Goal: Task Accomplishment & Management: Manage account settings

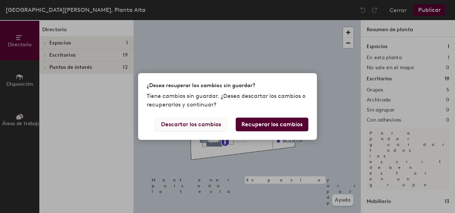
click at [206, 124] on button "Descartar los cambios" at bounding box center [191, 124] width 72 height 14
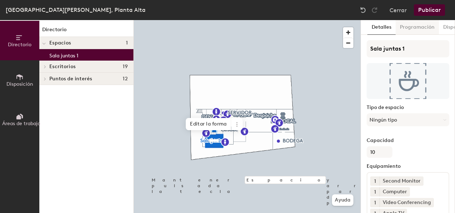
click at [409, 30] on button "Programación" at bounding box center [417, 27] width 43 height 15
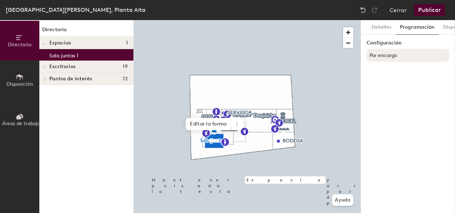
click at [411, 52] on button "Por encargo" at bounding box center [408, 55] width 83 height 13
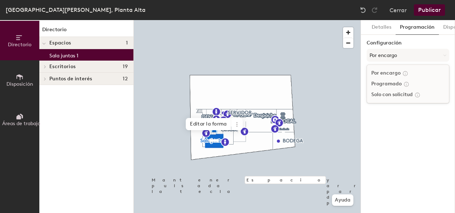
click at [391, 83] on div "Programado" at bounding box center [408, 83] width 82 height 11
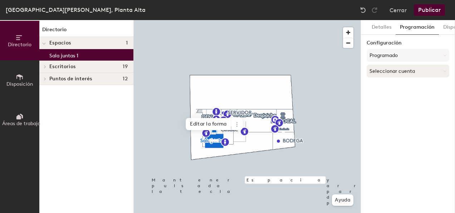
click at [397, 70] on button "Seleccionar cuenta" at bounding box center [408, 70] width 83 height 13
click at [393, 99] on div "Microsoft 365" at bounding box center [408, 99] width 82 height 11
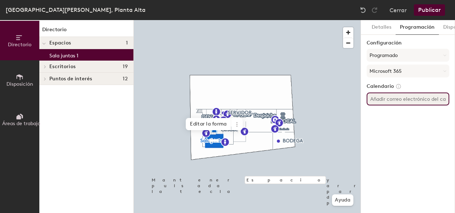
click at [387, 100] on input at bounding box center [408, 98] width 83 height 13
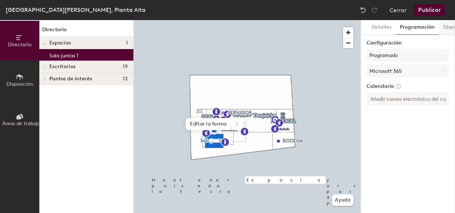
click at [446, 28] on button "Dispositivos" at bounding box center [457, 27] width 37 height 15
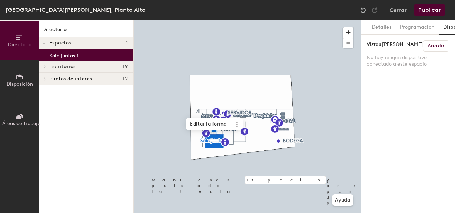
click at [432, 45] on h6 "Añadir" at bounding box center [436, 46] width 17 height 6
click at [414, 29] on button "Programación" at bounding box center [417, 27] width 43 height 15
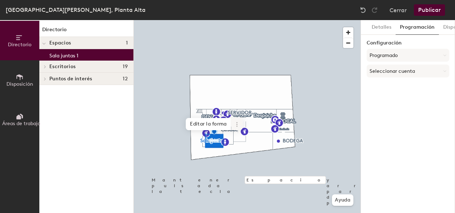
click at [238, 123] on icon at bounding box center [237, 124] width 6 height 6
click at [402, 68] on button "Seleccionar cuenta" at bounding box center [408, 70] width 83 height 13
click at [393, 100] on div "Microsoft 365" at bounding box center [408, 99] width 82 height 11
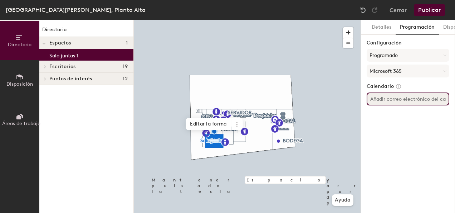
click at [387, 101] on input at bounding box center [408, 98] width 83 height 13
type input "m"
click at [402, 99] on input "[GEOGRAPHIC_DATA]," at bounding box center [408, 98] width 83 height 13
type input "m"
paste input ""mx.mexico-StaAnita-Sala [GEOGRAPHIC_DATA]" <[EMAIL_ADDRESS][DOMAIN_NAME]>"
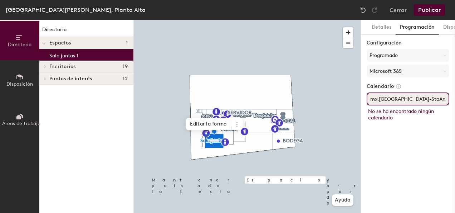
click at [442, 97] on input "mx.[GEOGRAPHIC_DATA]-StaAnita-Sala [GEOGRAPHIC_DATA]" <[EMAIL_ADDRESS][DOMAIN_N…" at bounding box center [408, 98] width 83 height 13
type input "mx.[GEOGRAPHIC_DATA]-StaAnita-[GEOGRAPHIC_DATA]"
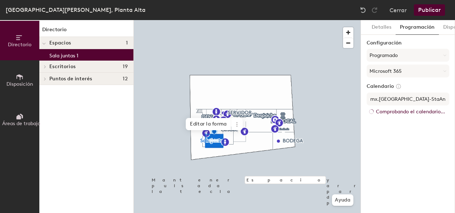
click at [422, 137] on div "Detalles Programación Dispositivos Configuración Programado Microsoft 365 Calen…" at bounding box center [408, 116] width 94 height 193
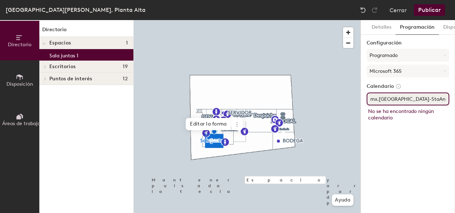
click at [437, 100] on input "mx.[GEOGRAPHIC_DATA]-StaAnita-[GEOGRAPHIC_DATA]" at bounding box center [408, 98] width 83 height 13
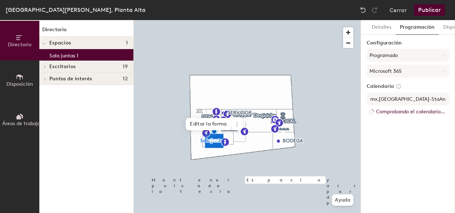
click at [432, 9] on button "Publicar" at bounding box center [429, 9] width 31 height 11
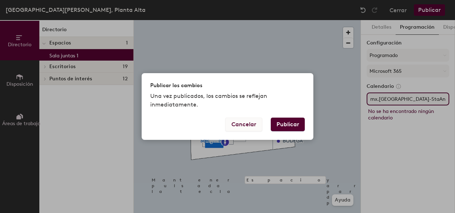
click at [256, 123] on button "Cancelar" at bounding box center [243, 124] width 37 height 14
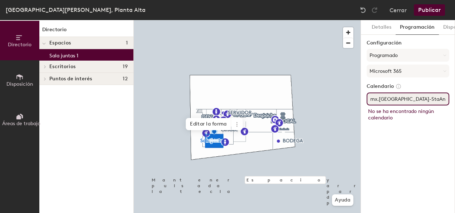
click at [429, 99] on input "mx.[GEOGRAPHIC_DATA]-StaAnita-[GEOGRAPHIC_DATA]" at bounding box center [408, 98] width 83 height 13
click at [440, 98] on input "mx.[GEOGRAPHIC_DATA]-StaAnita-[GEOGRAPHIC_DATA]" at bounding box center [408, 98] width 83 height 13
drag, startPoint x: 440, startPoint y: 98, endPoint x: 361, endPoint y: 103, distance: 78.9
click at [361, 103] on div "Detalles Programación Dispositivos Configuración Programado Microsoft 365 Calen…" at bounding box center [408, 116] width 94 height 193
drag, startPoint x: 361, startPoint y: 103, endPoint x: 390, endPoint y: 97, distance: 29.2
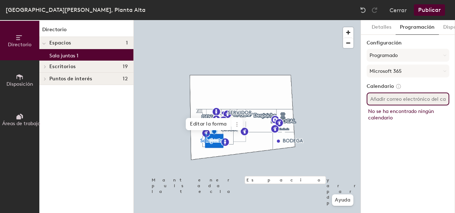
click at [390, 97] on input at bounding box center [408, 98] width 83 height 13
paste input ""mx.mexico-StaAnita-Sala [GEOGRAPHIC_DATA]" <[EMAIL_ADDRESS][DOMAIN_NAME]>"
click at [416, 99] on input ""mx.[GEOGRAPHIC_DATA]-StaAnita-[GEOGRAPHIC_DATA] [EMAIL_ADDRESS][DOMAIN_NAME]" at bounding box center [408, 98] width 83 height 13
click at [421, 99] on input "mx.[GEOGRAPHIC_DATA]-StaAnita-[GEOGRAPHIC_DATA] [EMAIL_ADDRESS][DOMAIN_NAME]" at bounding box center [408, 98] width 83 height 13
click at [430, 123] on div "Detalles Programación Dispositivos Configuración Programado Microsoft 365 Calen…" at bounding box center [408, 116] width 94 height 193
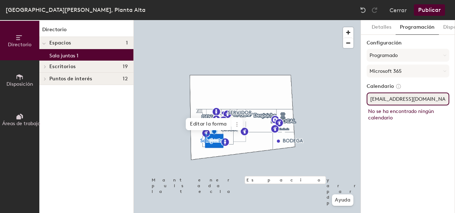
click at [391, 100] on input "[EMAIL_ADDRESS][DOMAIN_NAME]" at bounding box center [408, 98] width 83 height 13
click at [394, 99] on input "[EMAIL_ADDRESS][DOMAIN_NAME]" at bounding box center [408, 98] width 83 height 13
type input "[EMAIL_ADDRESS][DOMAIN_NAME]"
click at [399, 127] on div "Detalles Programación Dispositivos Configuración Programado Microsoft 365 Calen…" at bounding box center [408, 116] width 94 height 193
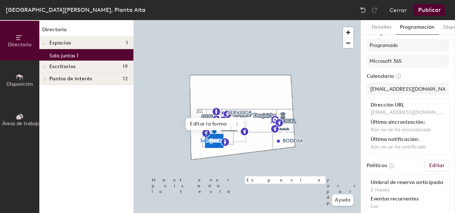
scroll to position [26, 0]
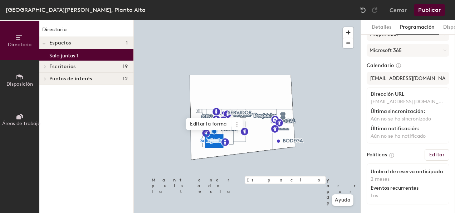
click at [429, 8] on button "Publicar" at bounding box center [429, 9] width 31 height 11
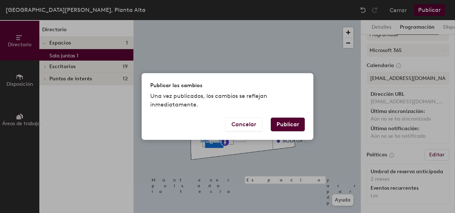
click at [289, 123] on button "Publicar" at bounding box center [288, 124] width 34 height 14
